Goal: Task Accomplishment & Management: Use online tool/utility

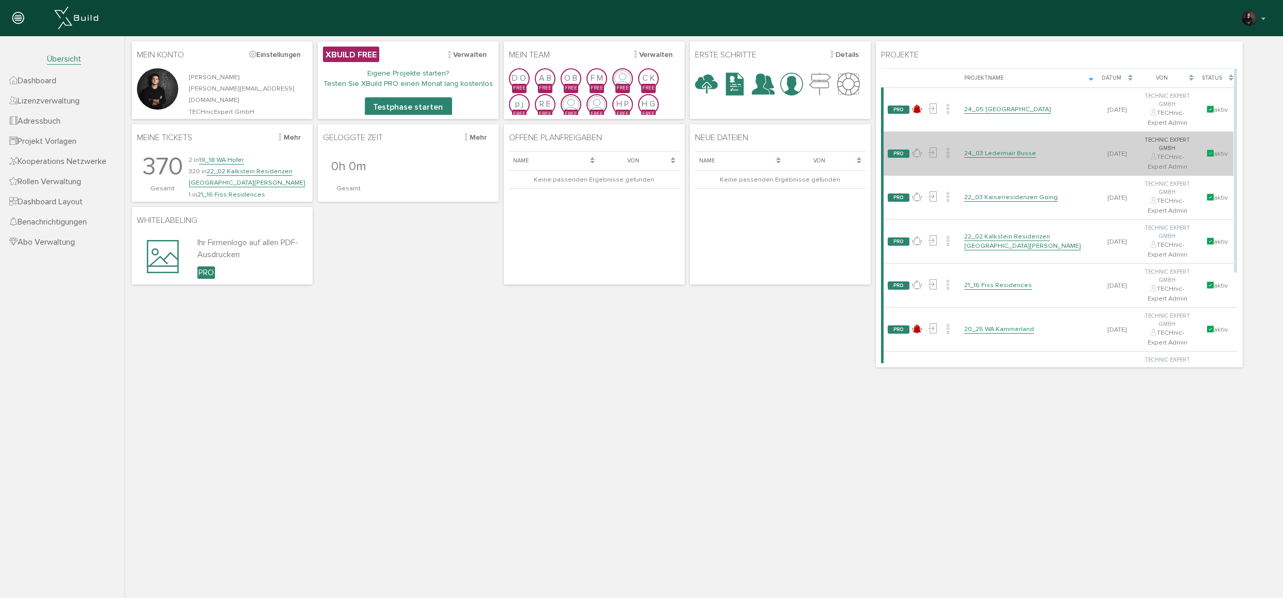
click at [1011, 149] on link "24_03 Ledermair Busse" at bounding box center [1001, 153] width 72 height 9
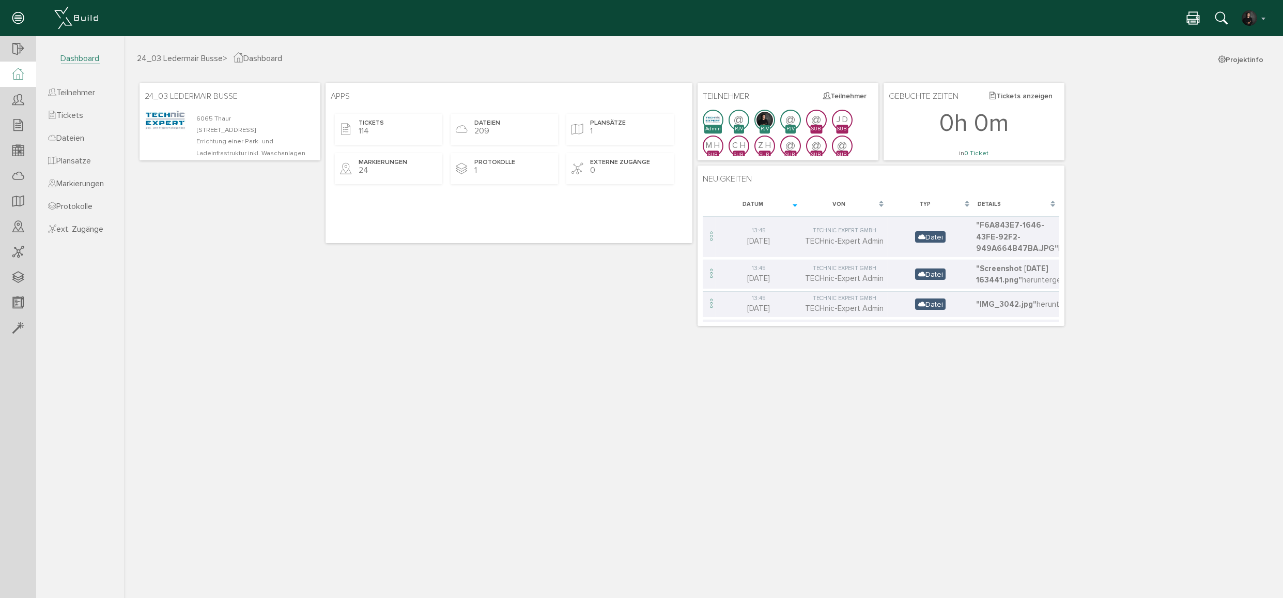
click at [501, 405] on div "24_03 Ledermair Busse > Dashboard Projektinfo 24_03 Ledermair Busse [STREET_ADD…" at bounding box center [703, 323] width 1159 height 543
click at [480, 402] on div "24_03 Ledermair Busse > Dashboard Projektinfo 24_03 Ledermair Busse [STREET_ADD…" at bounding box center [703, 323] width 1159 height 543
click at [272, 287] on div "24_03 Ledermair Busse [STREET_ADDRESS] Errichtung einer Park- und Ladeinfrastru…" at bounding box center [704, 204] width 1134 height 248
click at [83, 91] on span "Teilnehmer" at bounding box center [71, 92] width 47 height 10
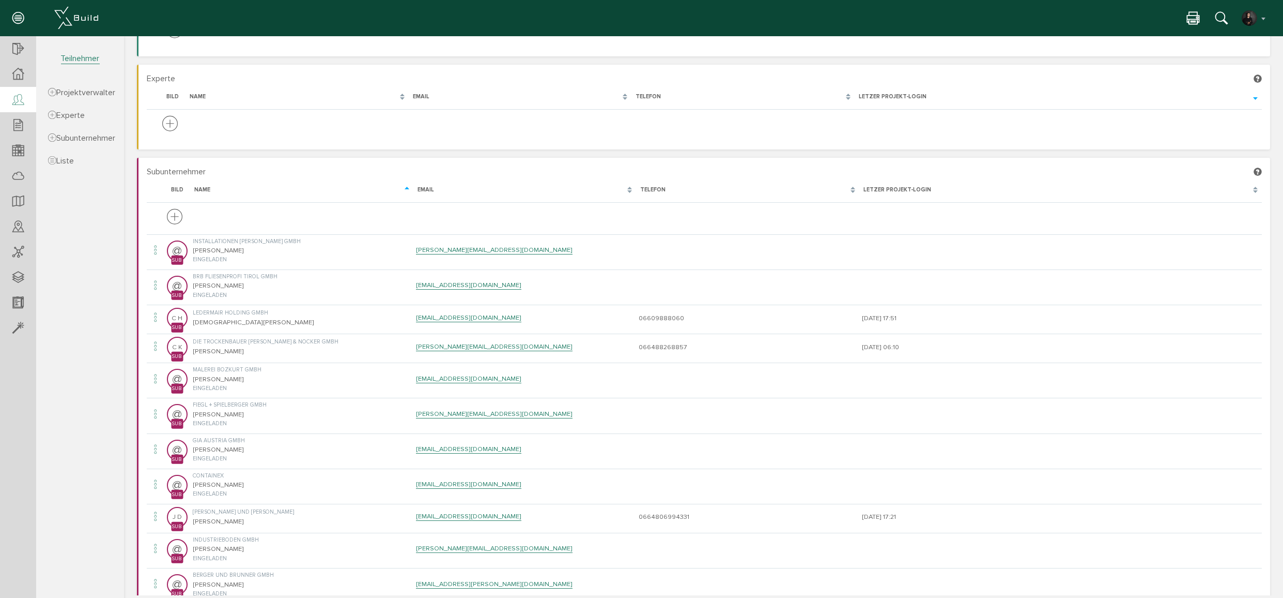
scroll to position [47, 0]
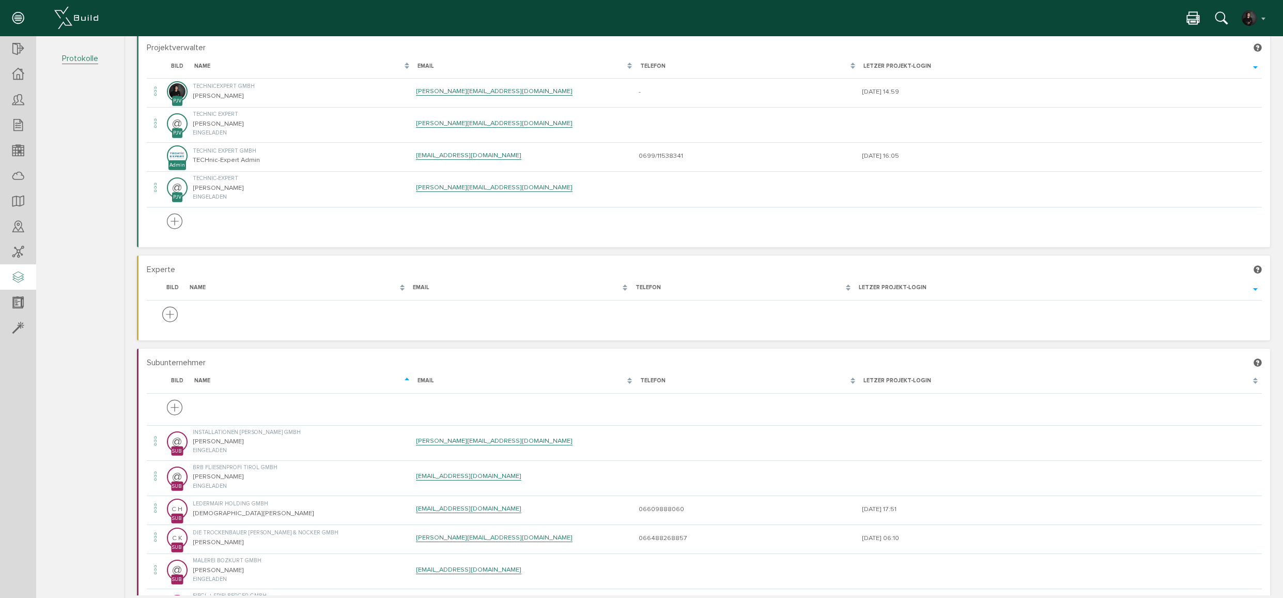
click at [17, 281] on icon at bounding box center [17, 277] width 11 height 14
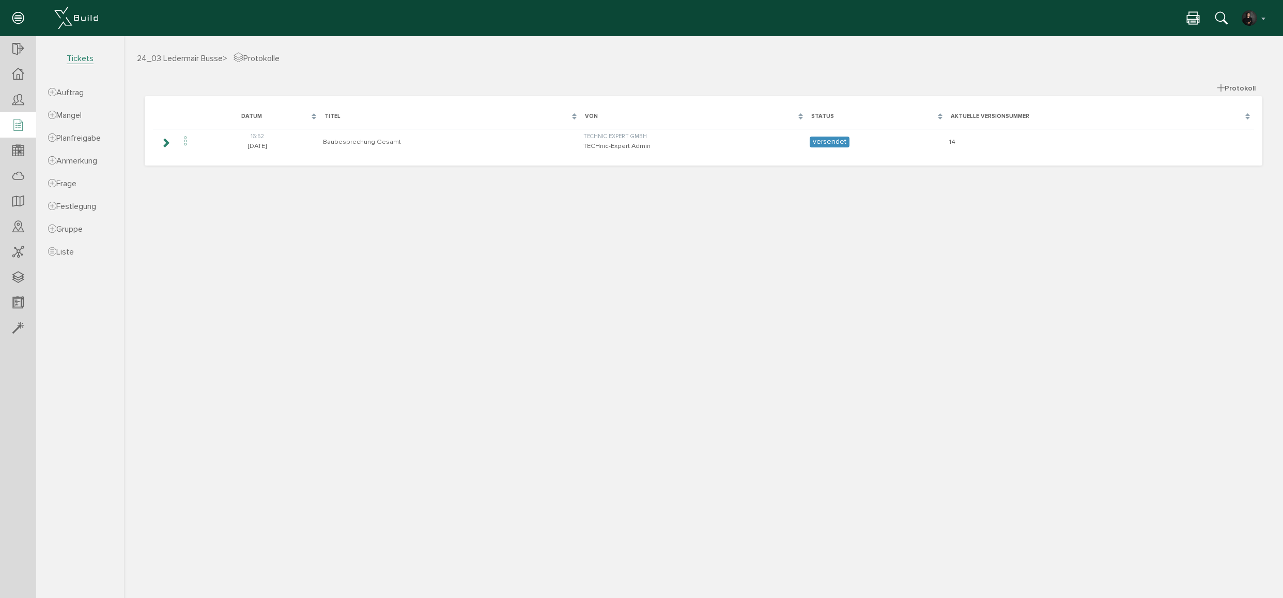
click at [17, 127] on icon at bounding box center [17, 125] width 11 height 14
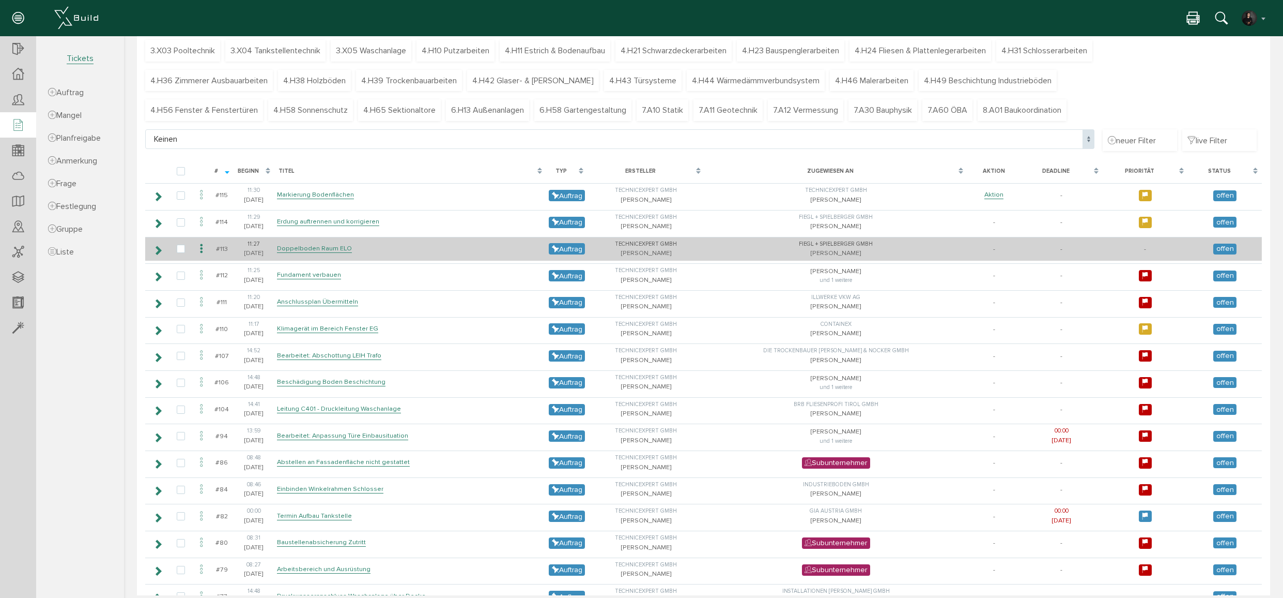
scroll to position [135, 0]
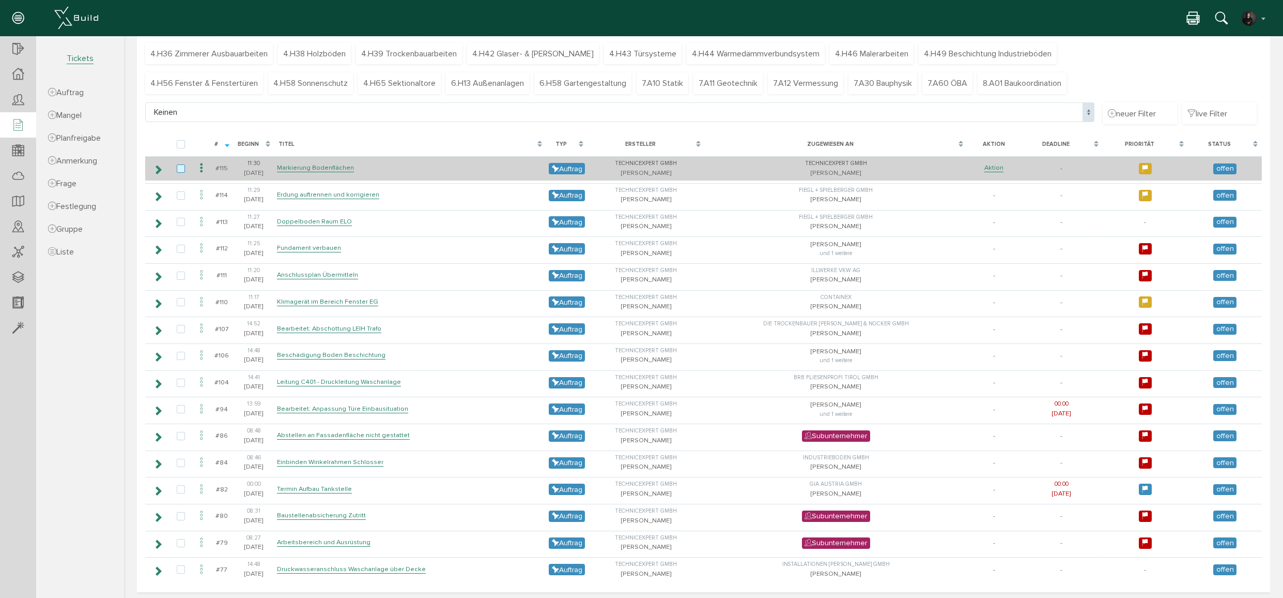
click at [180, 167] on label at bounding box center [183, 168] width 12 height 9
click at [180, 167] on input "checkbox" at bounding box center [180, 167] width 7 height 7
checkbox input "true"
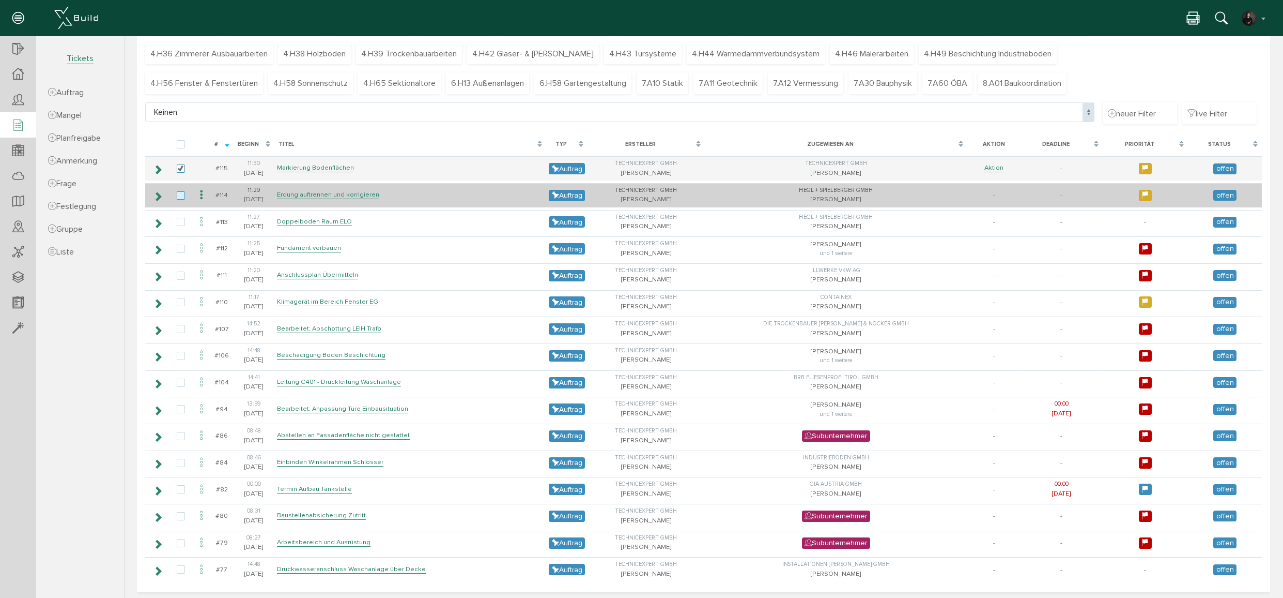
click at [179, 196] on label at bounding box center [183, 195] width 12 height 9
click at [179, 196] on input "checkbox" at bounding box center [180, 194] width 7 height 7
checkbox input "true"
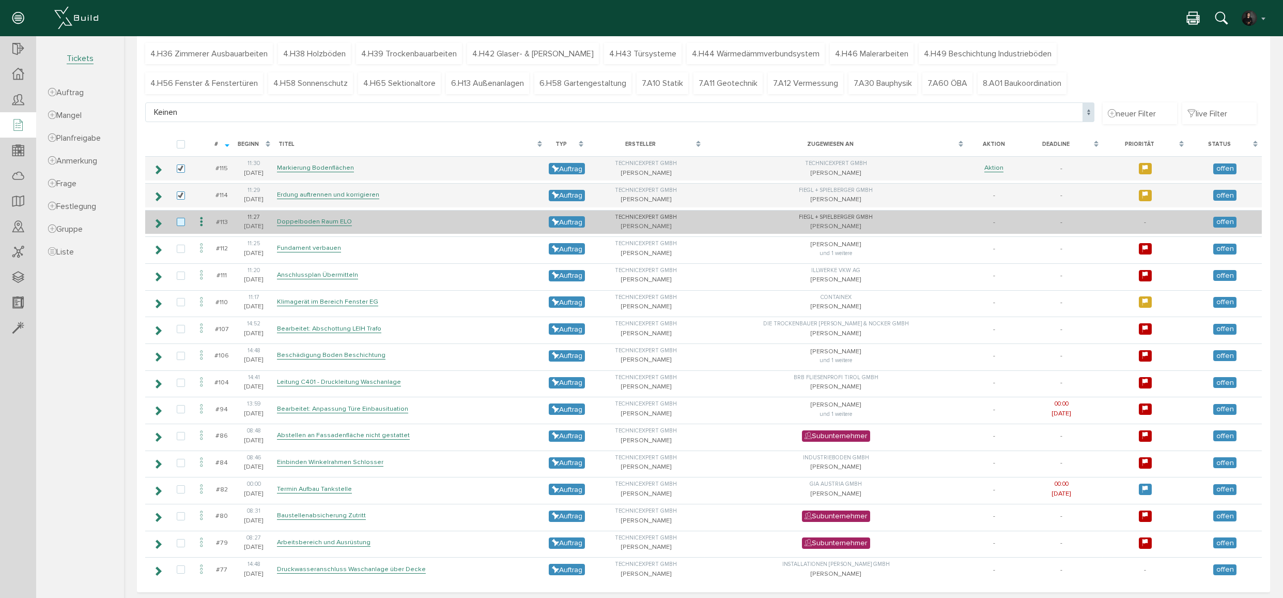
click at [179, 220] on label at bounding box center [183, 222] width 12 height 9
click at [179, 220] on input "checkbox" at bounding box center [180, 221] width 7 height 7
checkbox input "true"
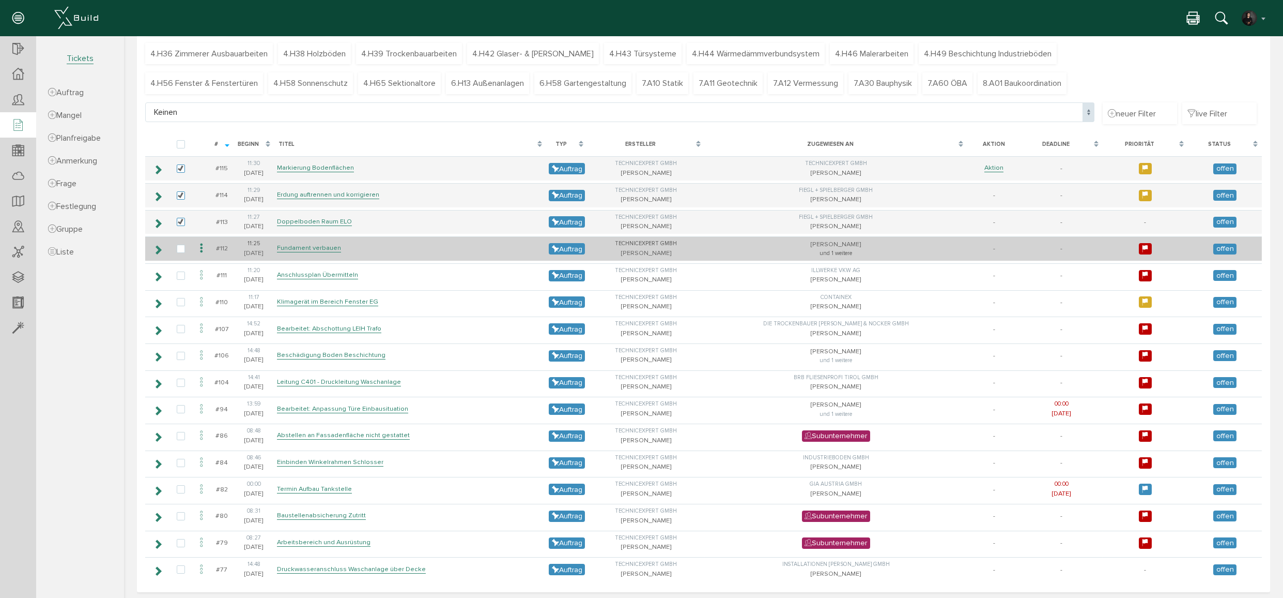
click at [158, 250] on icon at bounding box center [158, 250] width 10 height 8
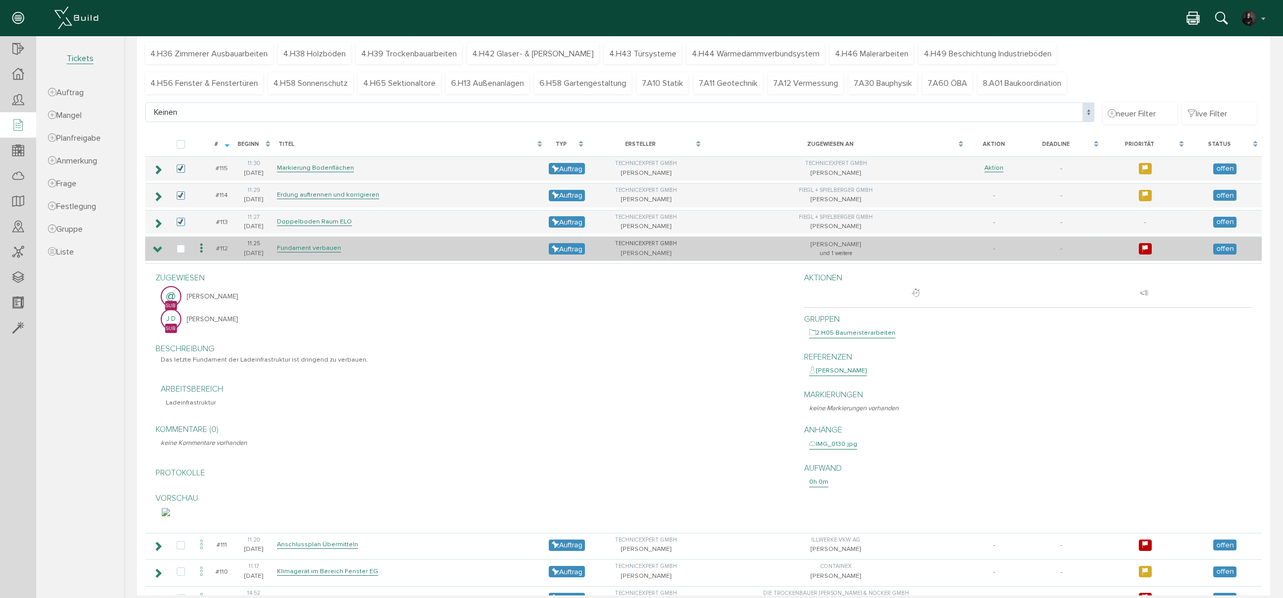
click at [158, 250] on icon at bounding box center [158, 250] width 10 height 8
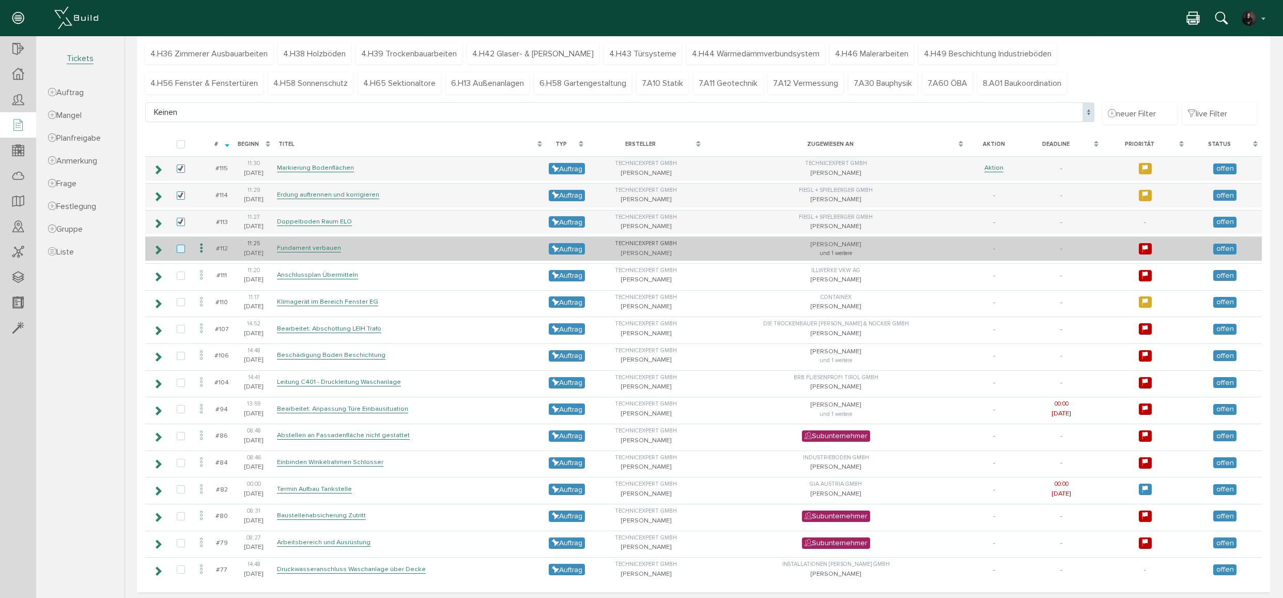
click at [183, 246] on label at bounding box center [183, 248] width 12 height 9
click at [183, 246] on input "checkbox" at bounding box center [180, 247] width 7 height 7
checkbox input "true"
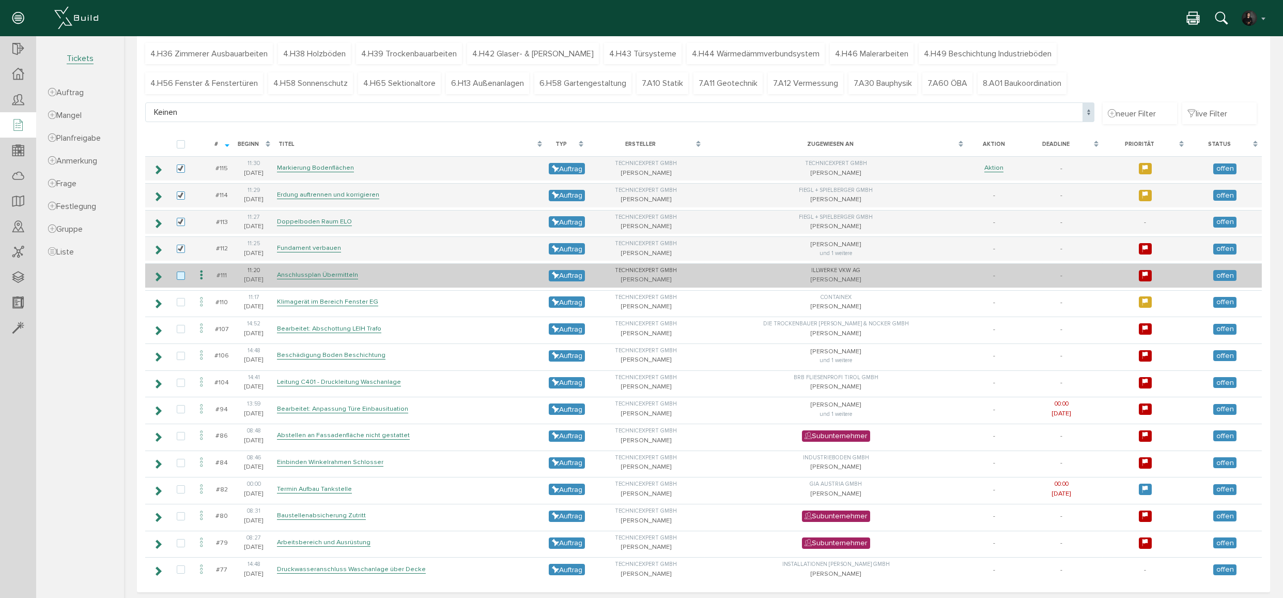
click at [182, 274] on label at bounding box center [183, 275] width 12 height 9
click at [182, 274] on input "checkbox" at bounding box center [180, 274] width 7 height 7
checkbox input "true"
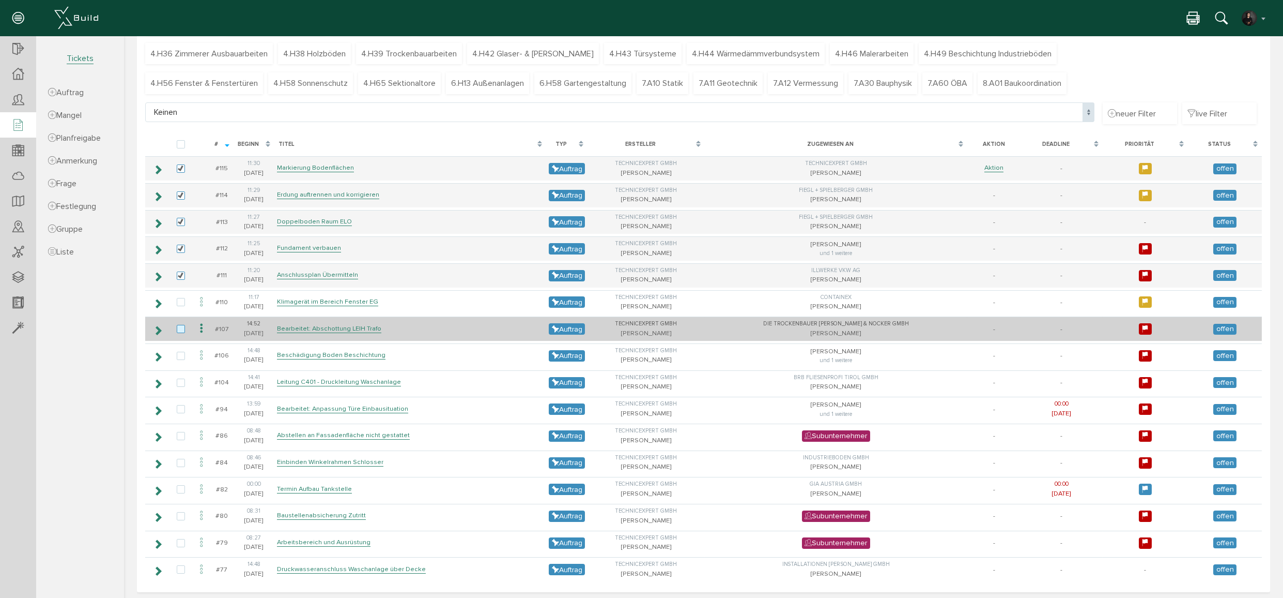
click at [184, 325] on label at bounding box center [183, 329] width 12 height 9
click at [184, 325] on input "checkbox" at bounding box center [180, 328] width 7 height 7
click at [180, 328] on label at bounding box center [183, 329] width 12 height 9
click at [180, 328] on input "checkbox" at bounding box center [180, 328] width 7 height 7
checkbox input "false"
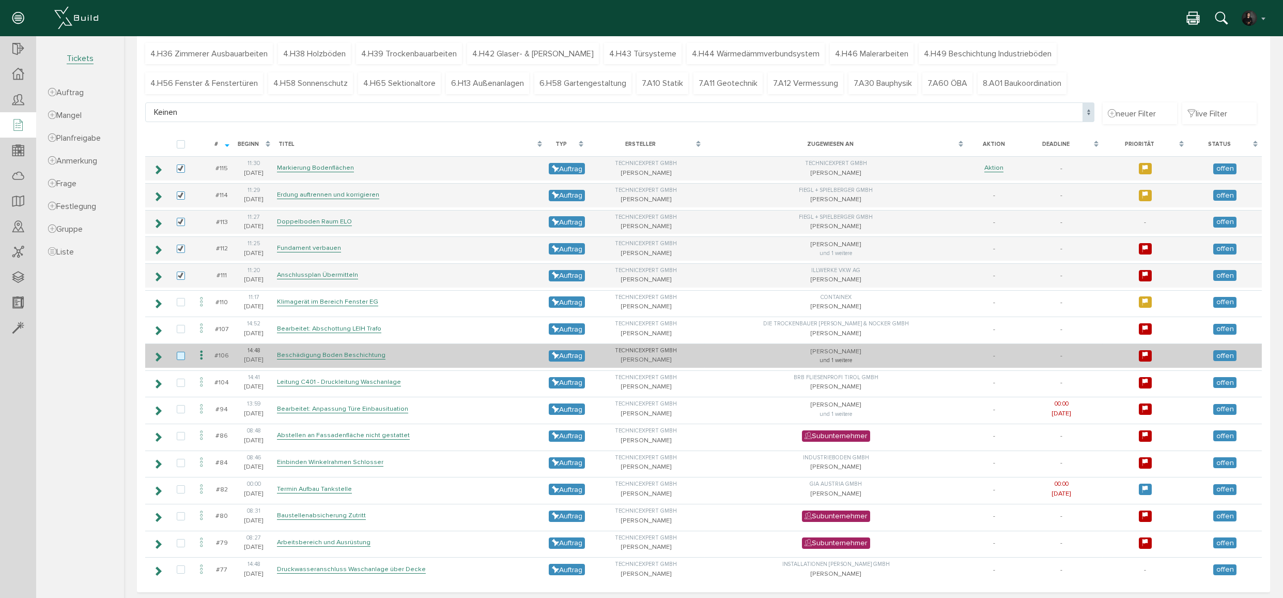
click at [182, 351] on label at bounding box center [183, 355] width 12 height 9
click at [182, 351] on input "checkbox" at bounding box center [180, 354] width 7 height 7
click at [182, 351] on label at bounding box center [183, 355] width 12 height 9
click at [182, 351] on input "checkbox" at bounding box center [180, 354] width 7 height 7
checkbox input "false"
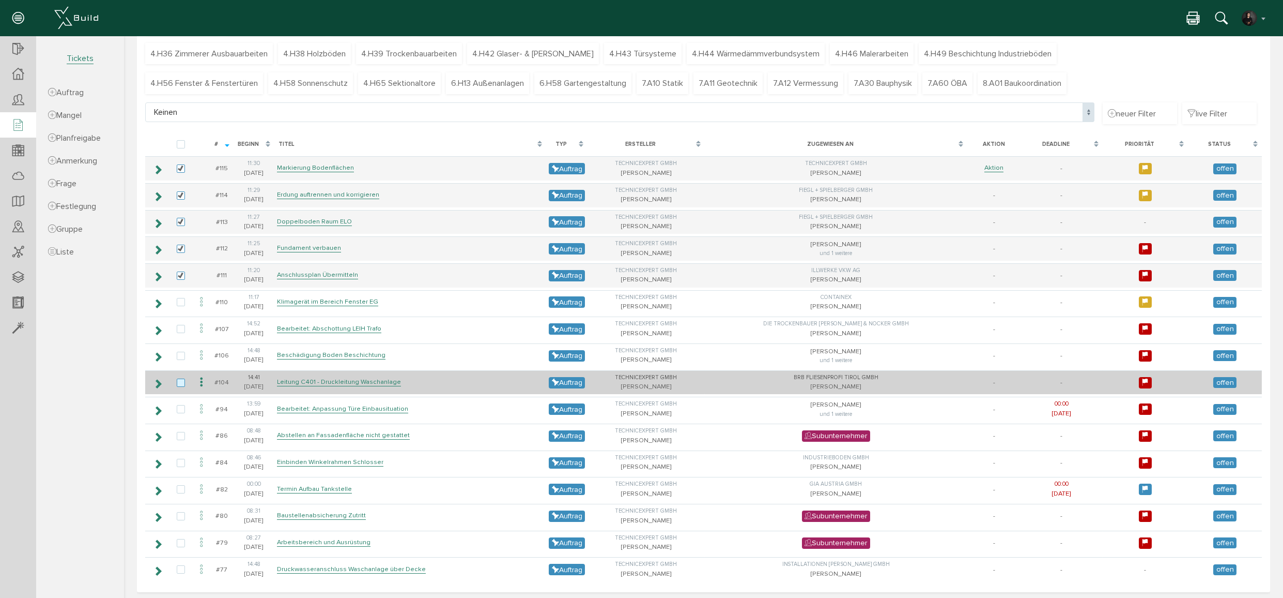
click at [181, 380] on label at bounding box center [183, 382] width 12 height 9
click at [181, 380] on input "checkbox" at bounding box center [180, 381] width 7 height 7
checkbox input "true"
click at [155, 379] on icon at bounding box center [158, 383] width 10 height 8
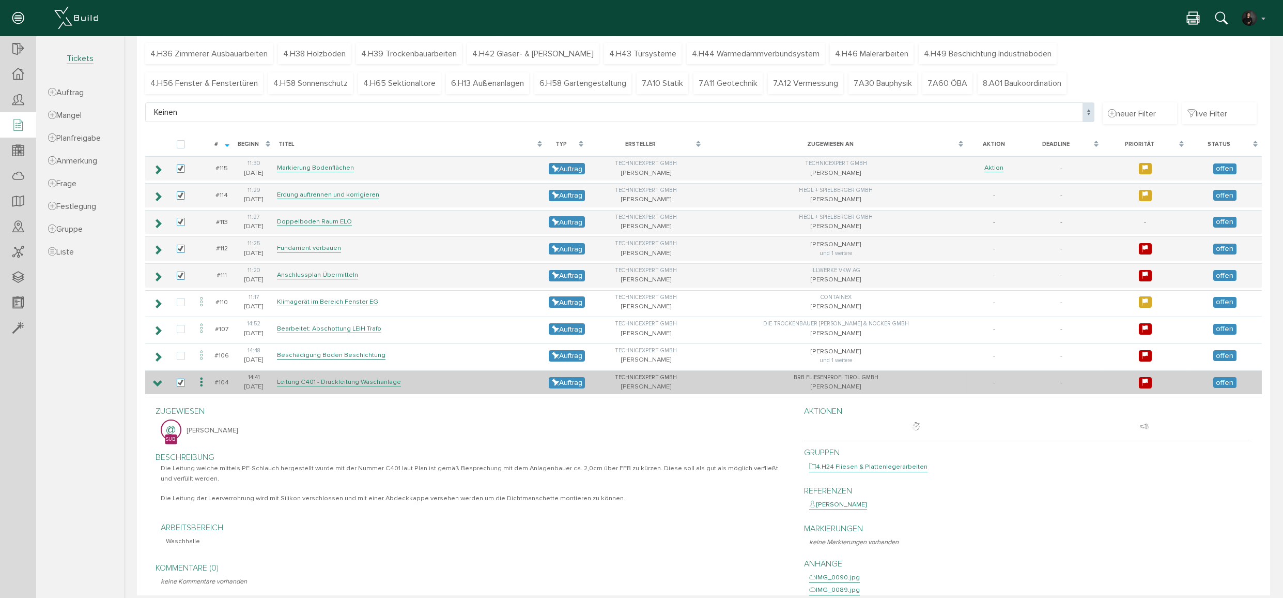
click at [156, 379] on icon at bounding box center [158, 383] width 10 height 8
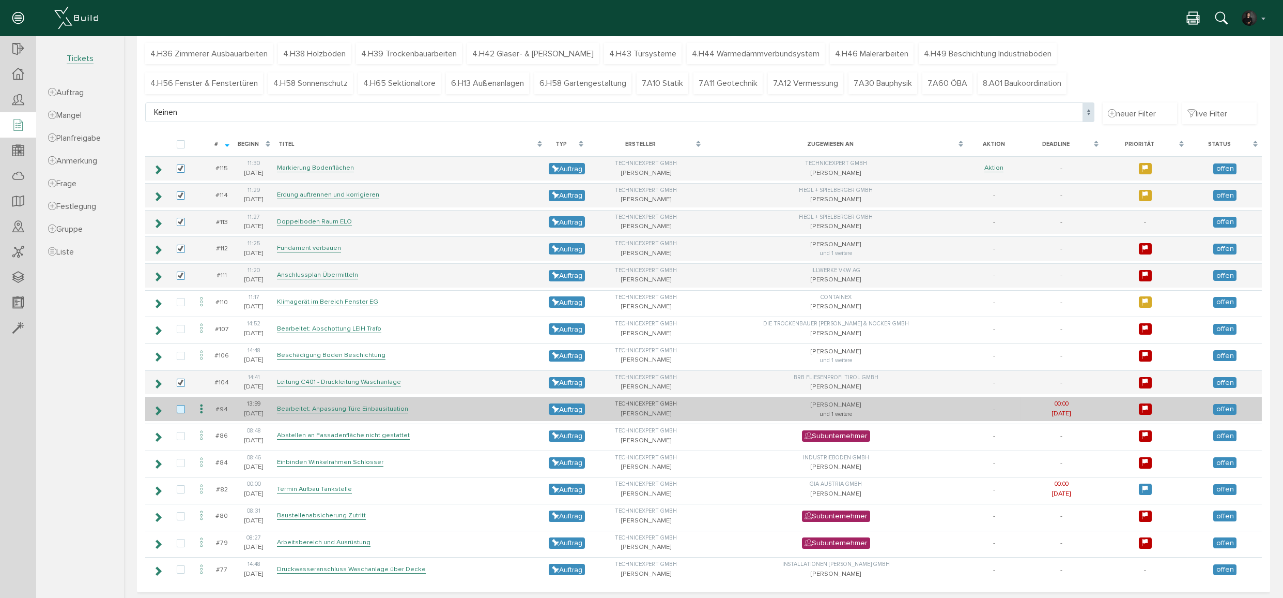
click at [182, 407] on label at bounding box center [183, 409] width 12 height 9
click at [182, 407] on input "checkbox" at bounding box center [180, 408] width 7 height 7
click at [180, 408] on label at bounding box center [183, 409] width 12 height 9
click at [180, 408] on input "checkbox" at bounding box center [180, 408] width 7 height 7
checkbox input "false"
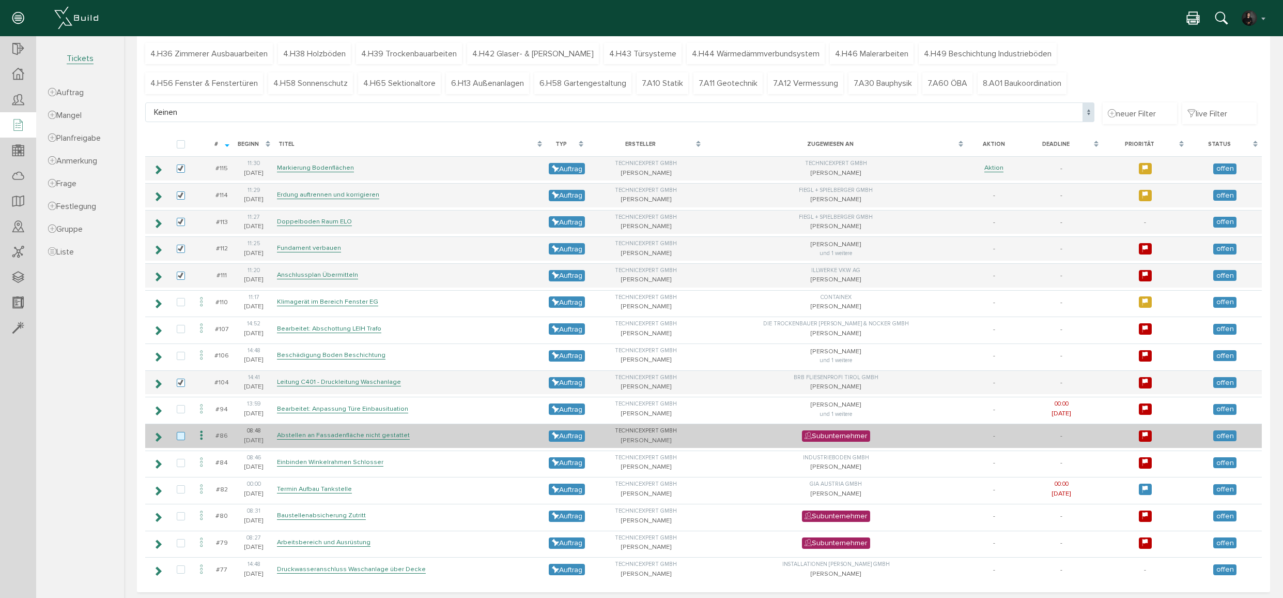
click at [180, 434] on label at bounding box center [183, 436] width 12 height 9
click at [180, 434] on input "checkbox" at bounding box center [180, 435] width 7 height 7
click at [180, 434] on label at bounding box center [183, 436] width 12 height 9
click at [180, 434] on input "checkbox" at bounding box center [180, 435] width 7 height 7
checkbox input "false"
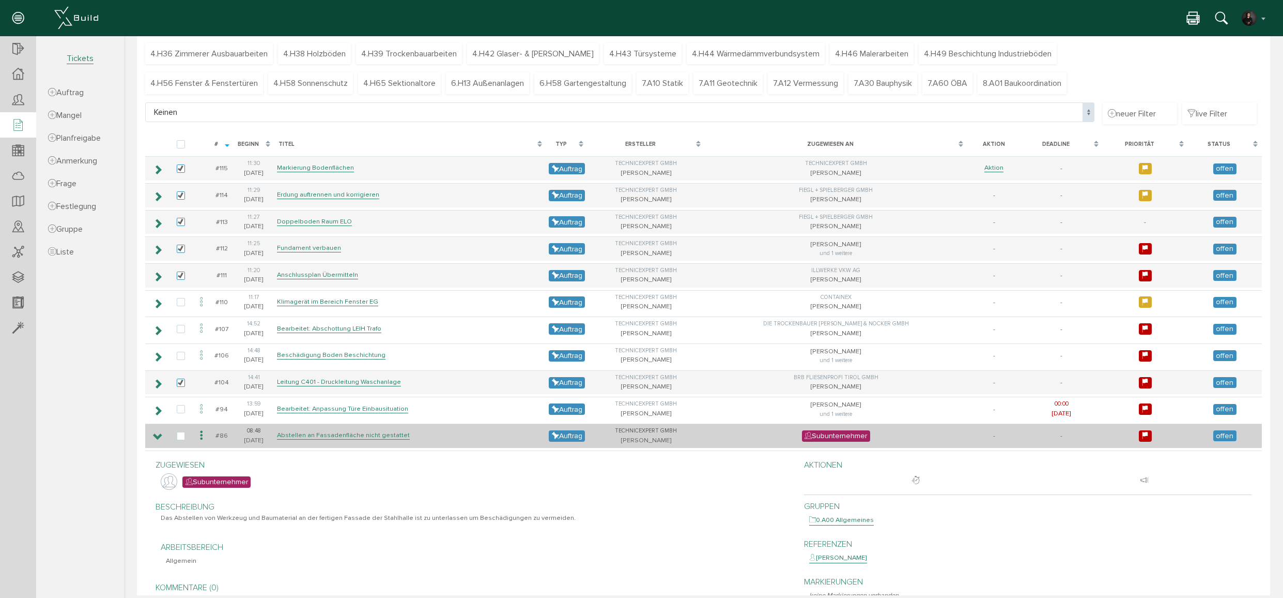
click at [156, 433] on icon at bounding box center [158, 437] width 10 height 8
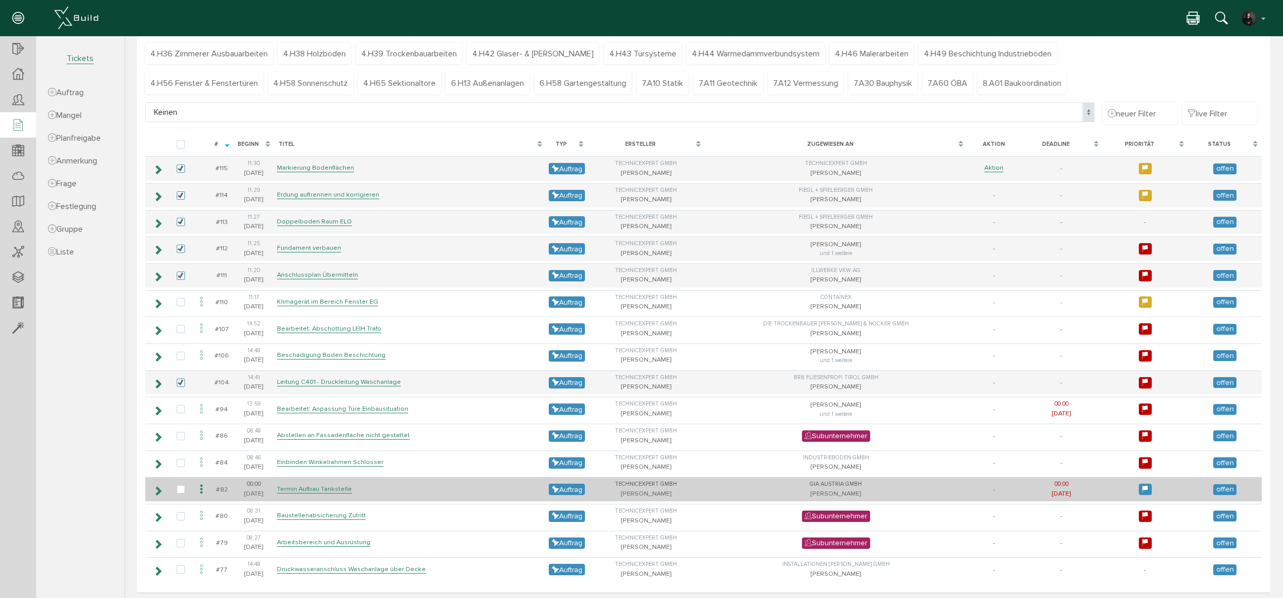
click at [159, 486] on icon at bounding box center [158, 490] width 10 height 8
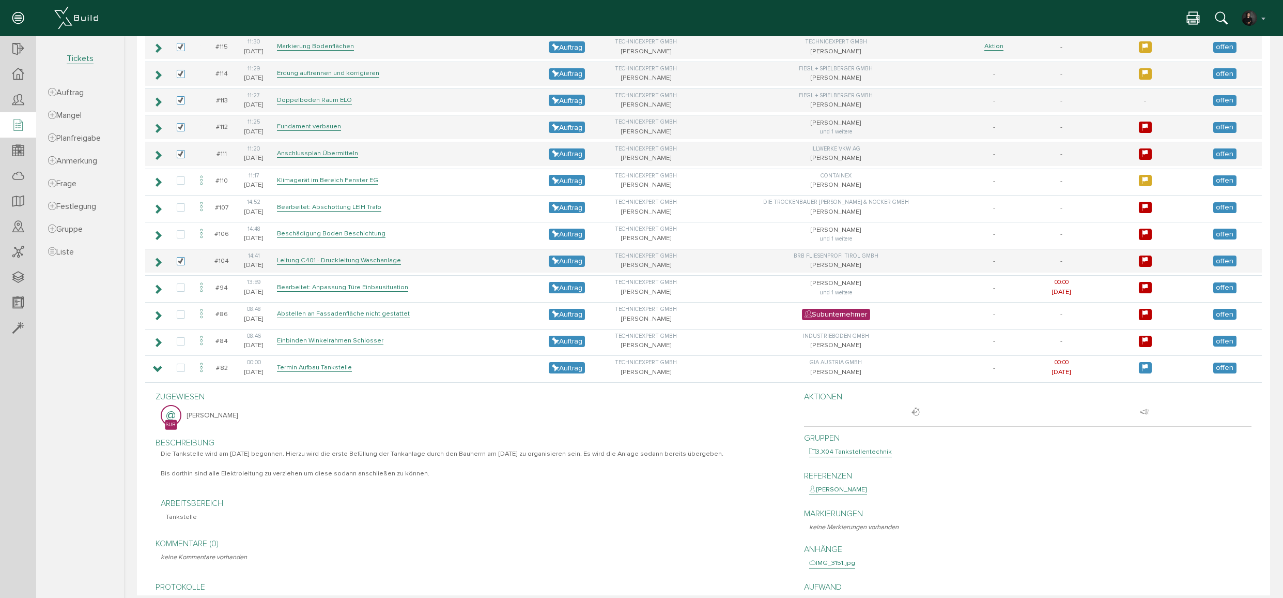
scroll to position [276, 0]
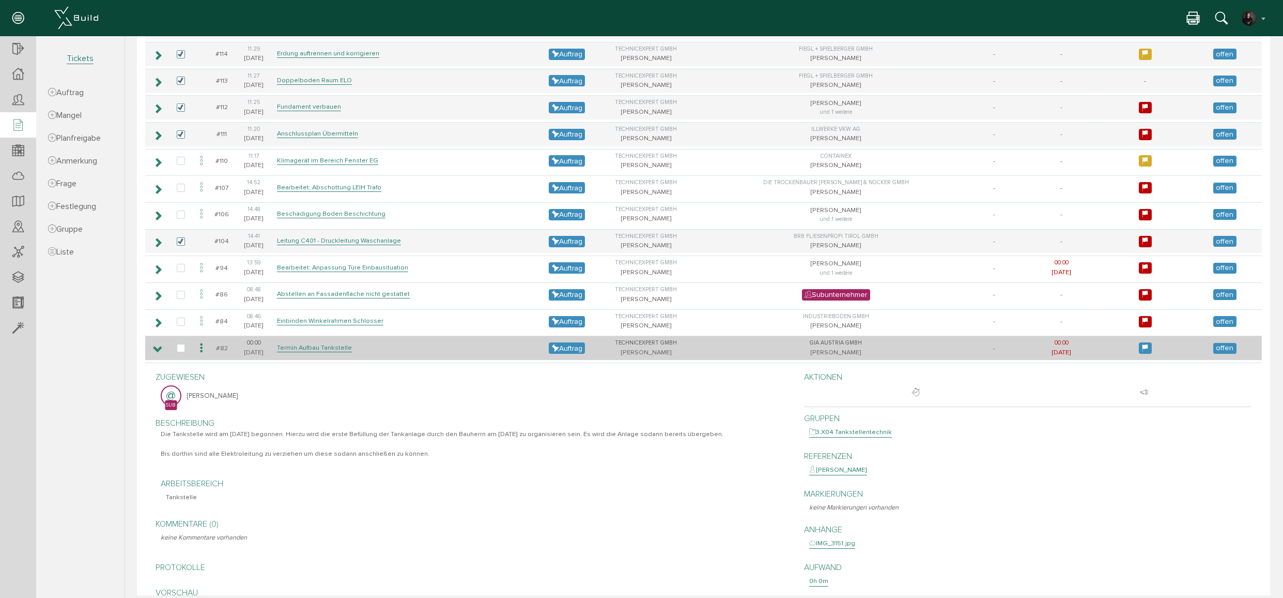
click at [158, 345] on icon at bounding box center [158, 349] width 10 height 8
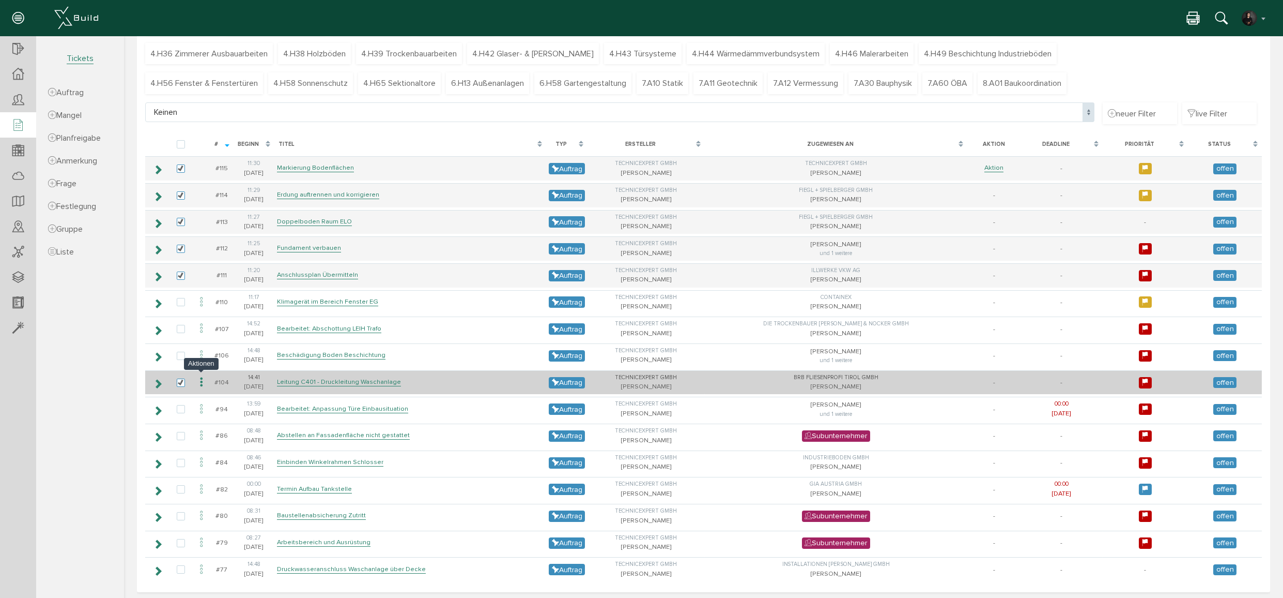
click at [202, 380] on icon at bounding box center [201, 382] width 12 height 14
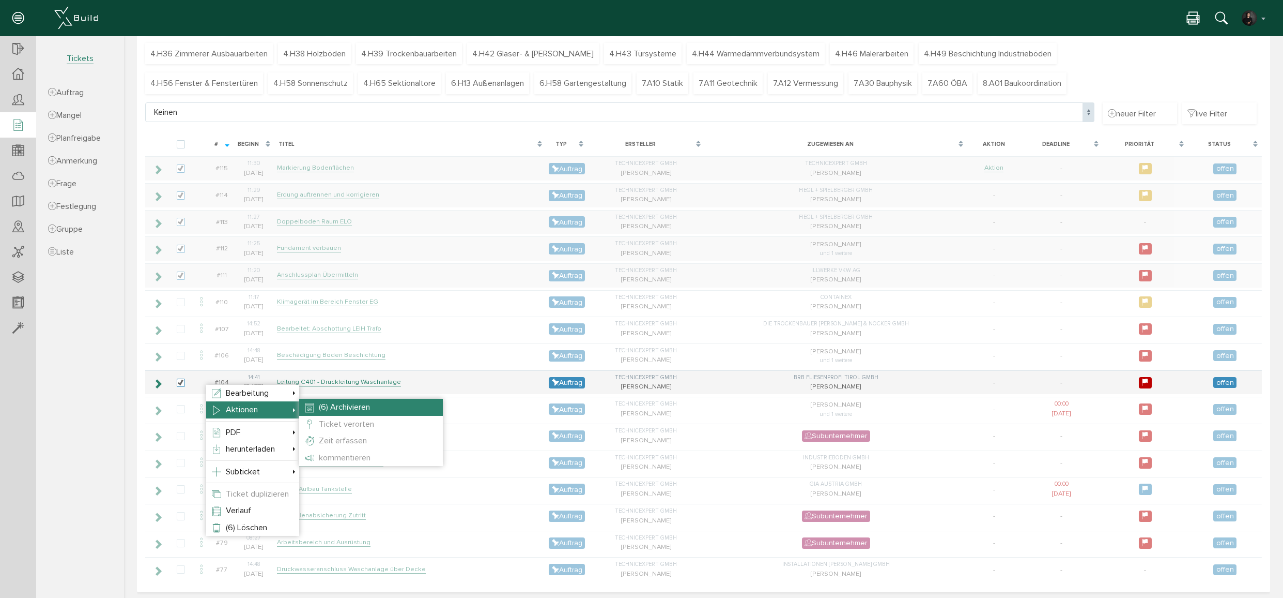
click at [351, 406] on span "(6) Archivieren" at bounding box center [344, 407] width 51 height 10
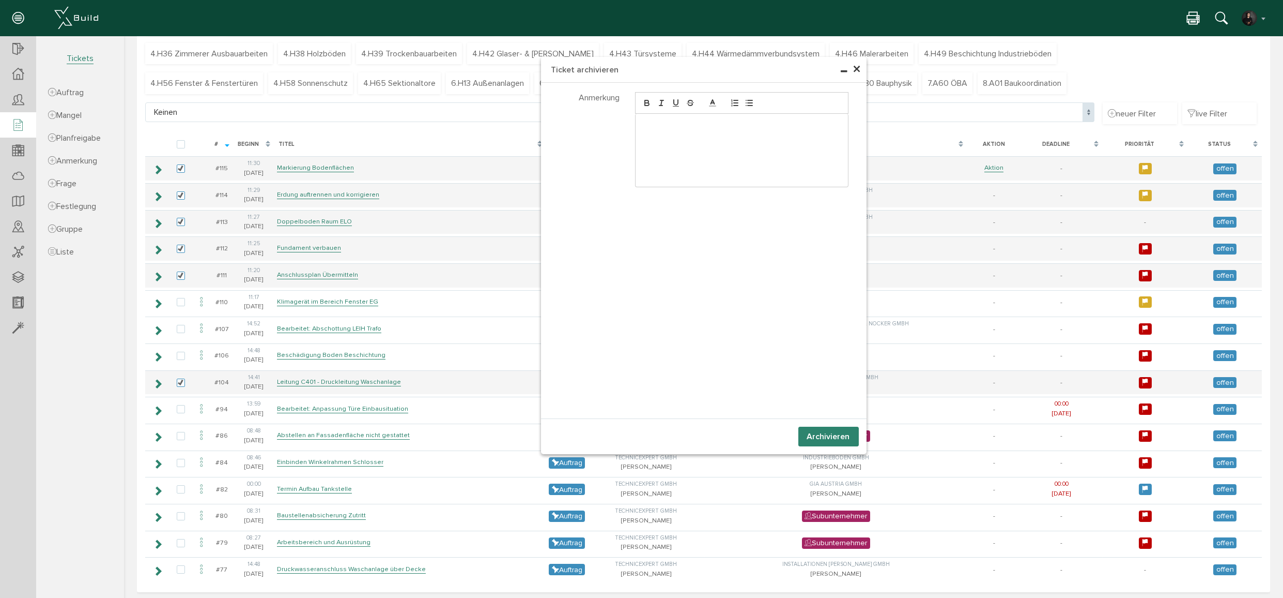
click at [823, 434] on button "Archivieren" at bounding box center [829, 436] width 60 height 20
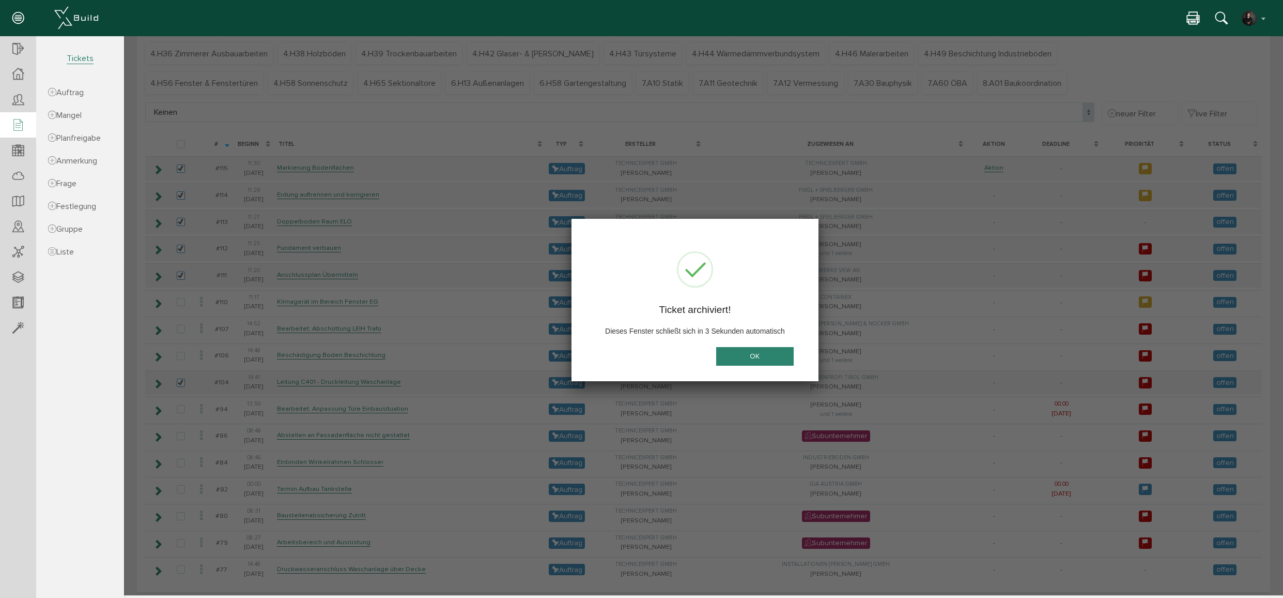
click at [743, 356] on button "OK" at bounding box center [755, 355] width 78 height 19
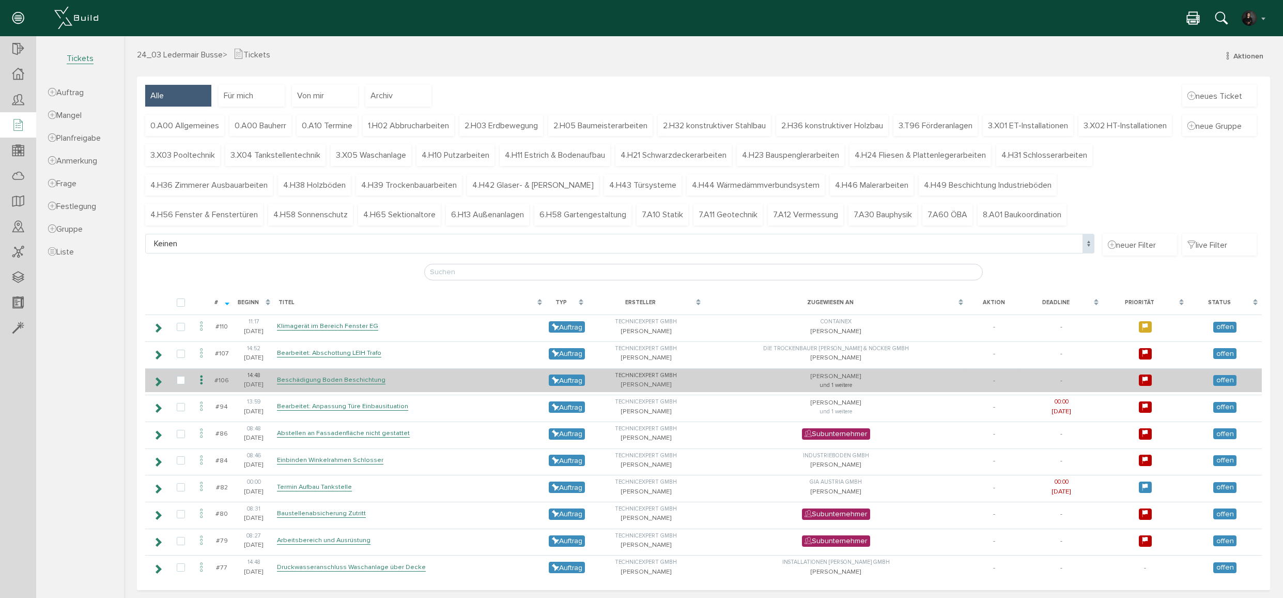
scroll to position [0, 0]
